Goal: Find specific page/section: Find specific page/section

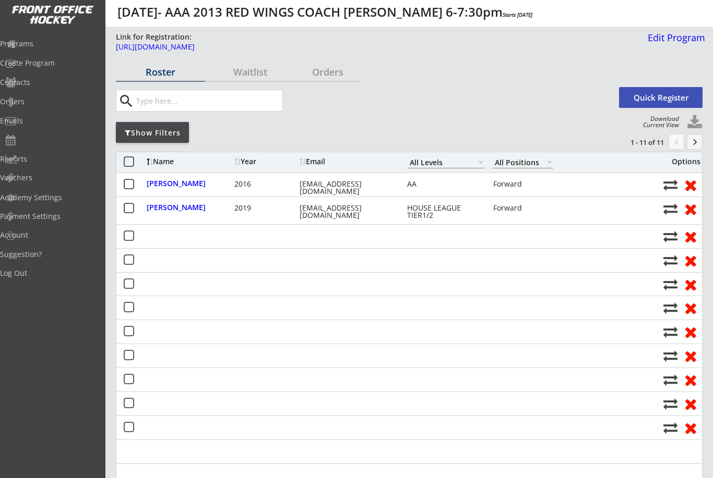
select select ""All Levels""
select select ""All Positions""
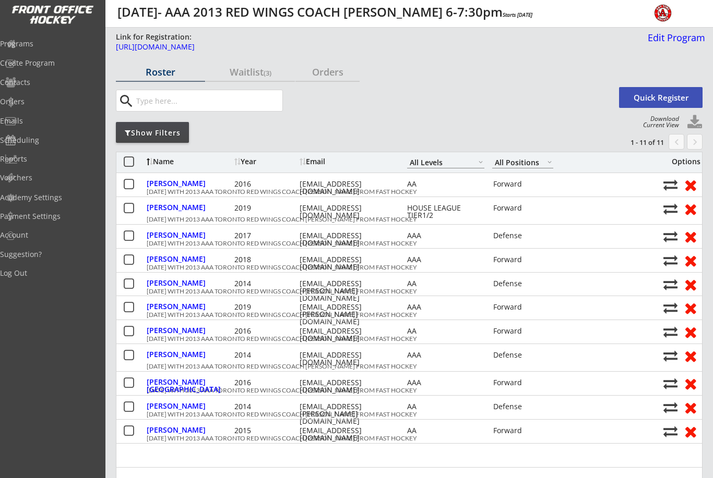
click at [50, 45] on div "Programs" at bounding box center [49, 43] width 99 height 7
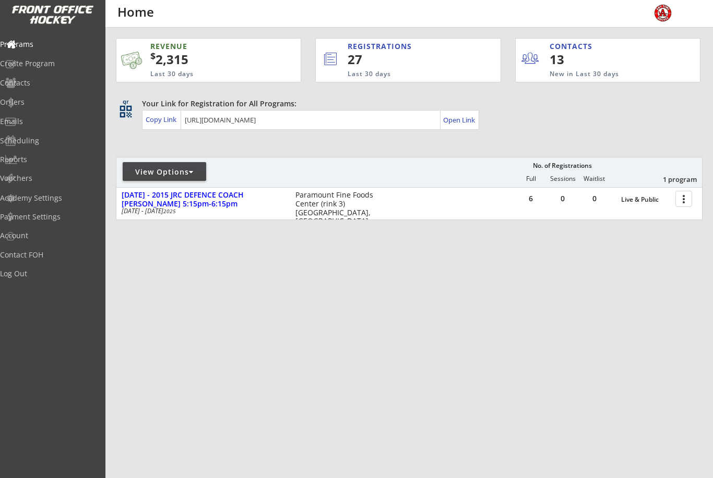
click at [687, 200] on div at bounding box center [685, 198] width 18 height 18
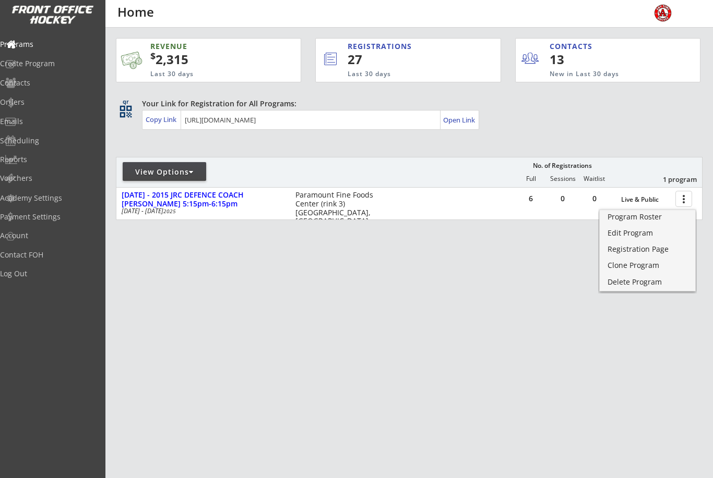
click at [654, 216] on div "Program Roster" at bounding box center [647, 216] width 80 height 7
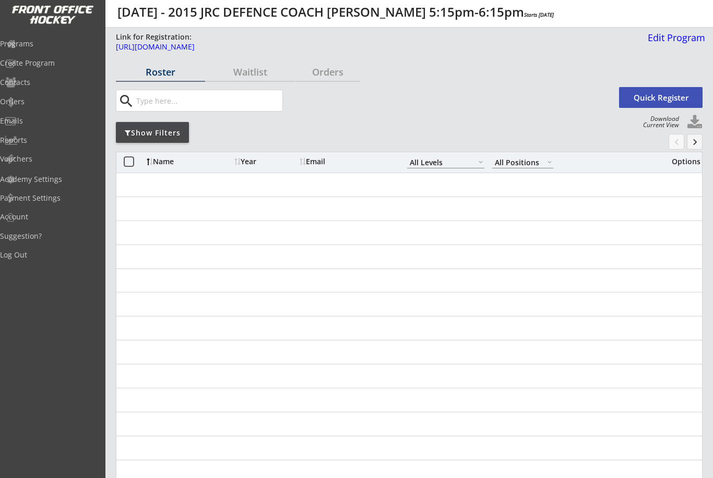
select select ""All Levels""
select select ""All Positions""
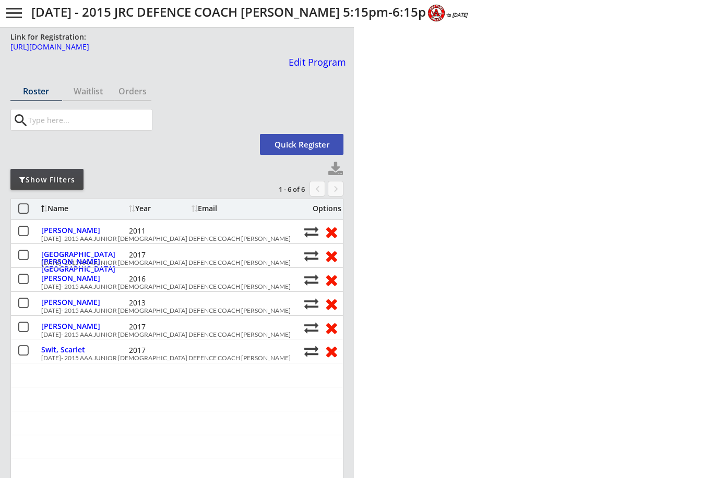
select select ""All Levels""
select select ""All Positions""
